Goal: Task Accomplishment & Management: Manage account settings

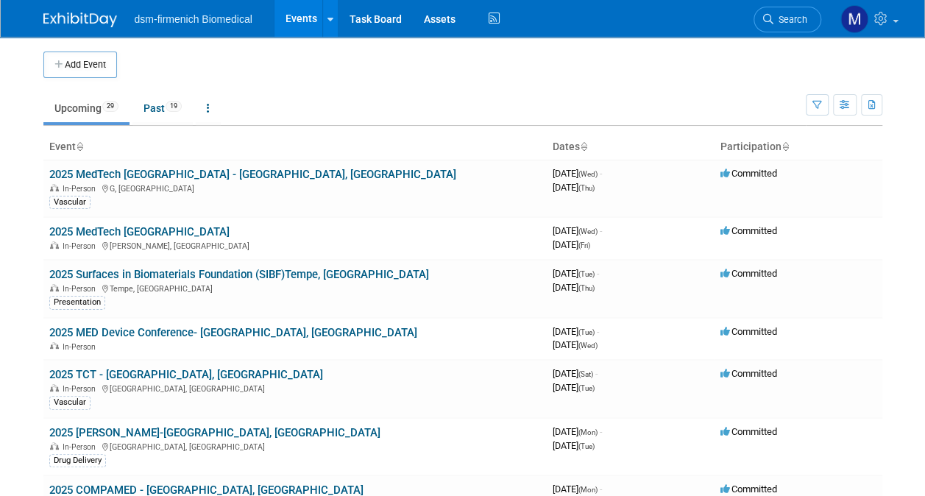
click at [287, 164] on td "2025 MedTech [GEOGRAPHIC_DATA] - [GEOGRAPHIC_DATA], [GEOGRAPHIC_DATA] In-Person…" at bounding box center [294, 188] width 503 height 57
click at [88, 434] on link "2025 [PERSON_NAME]-[GEOGRAPHIC_DATA], [GEOGRAPHIC_DATA]" at bounding box center [214, 432] width 331 height 13
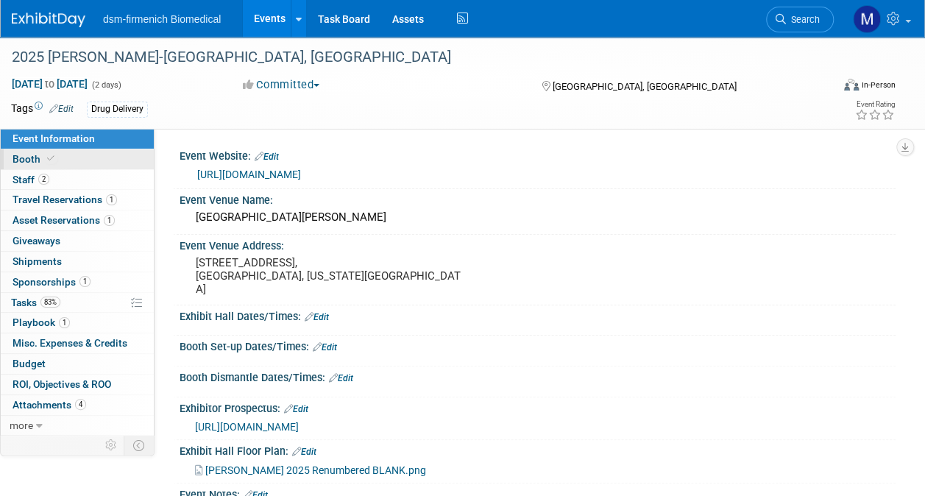
click at [31, 160] on span "Booth" at bounding box center [35, 159] width 45 height 12
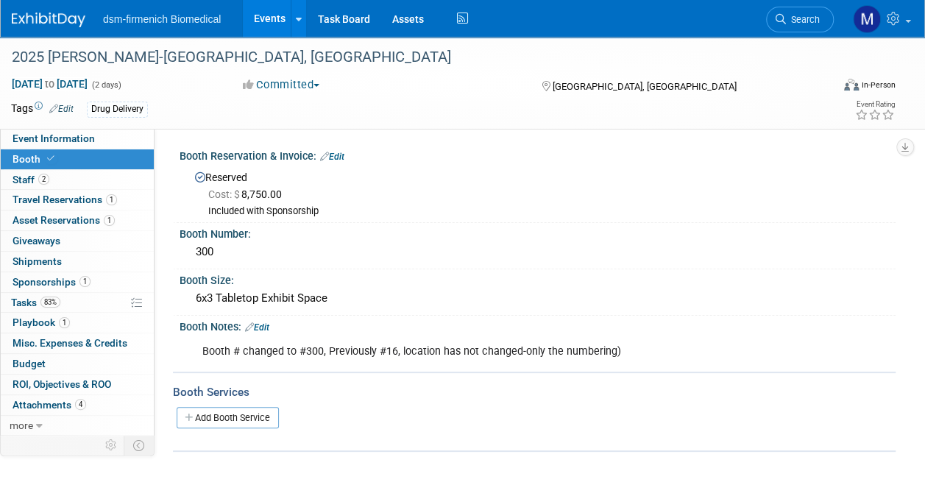
click at [338, 152] on link "Edit" at bounding box center [332, 157] width 24 height 10
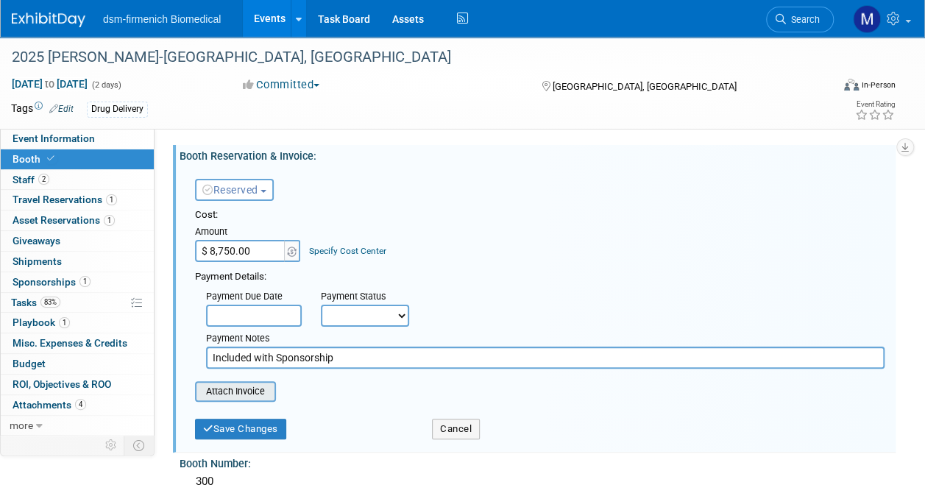
click at [241, 391] on input "file" at bounding box center [186, 392] width 175 height 18
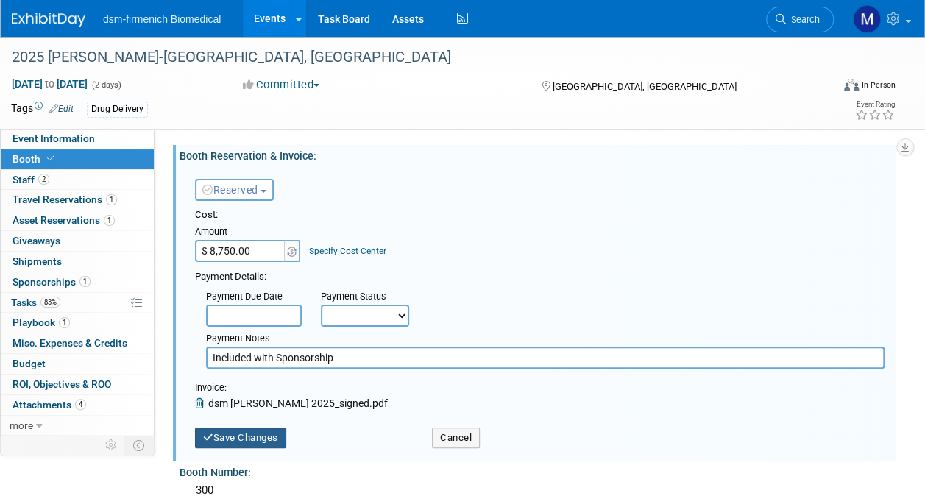
click at [258, 440] on button "Save Changes" at bounding box center [240, 437] width 91 height 21
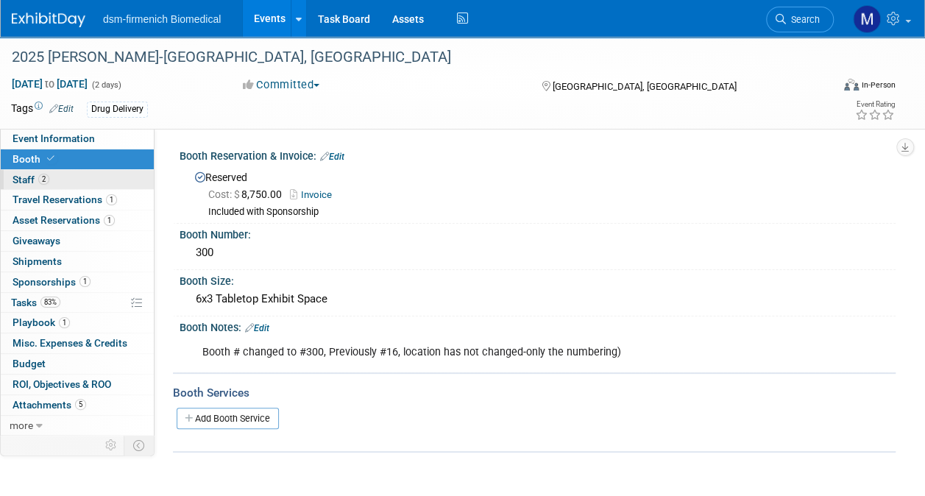
click at [28, 182] on span "Staff 2" at bounding box center [31, 180] width 37 height 12
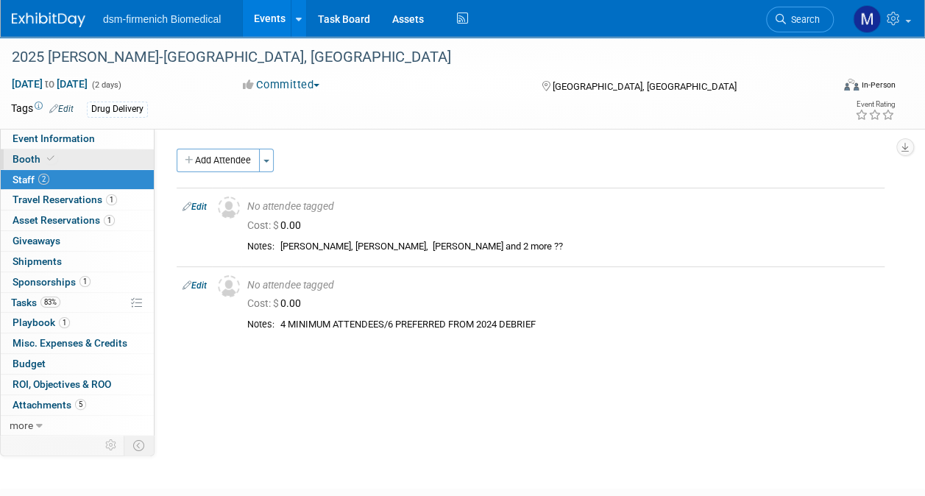
click at [21, 155] on span "Booth" at bounding box center [35, 159] width 45 height 12
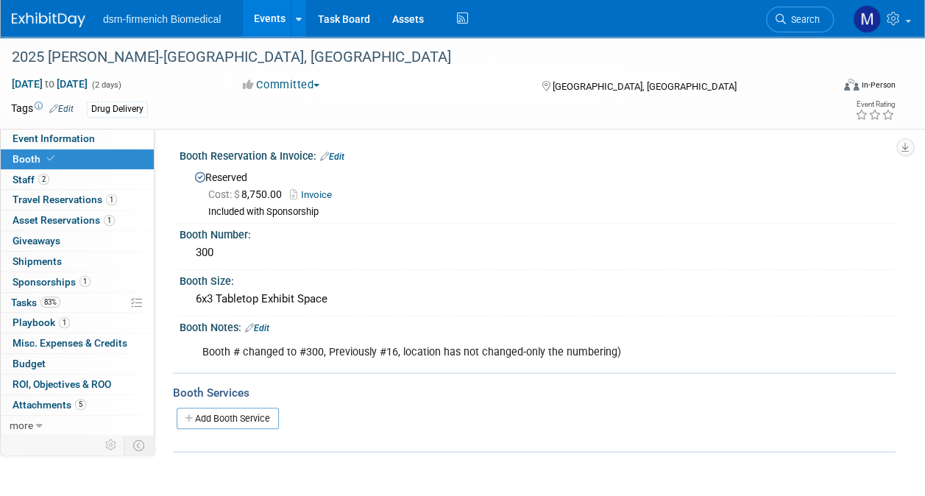
click at [319, 189] on link "Invoice" at bounding box center [314, 194] width 49 height 11
